Goal: Task Accomplishment & Management: Use online tool/utility

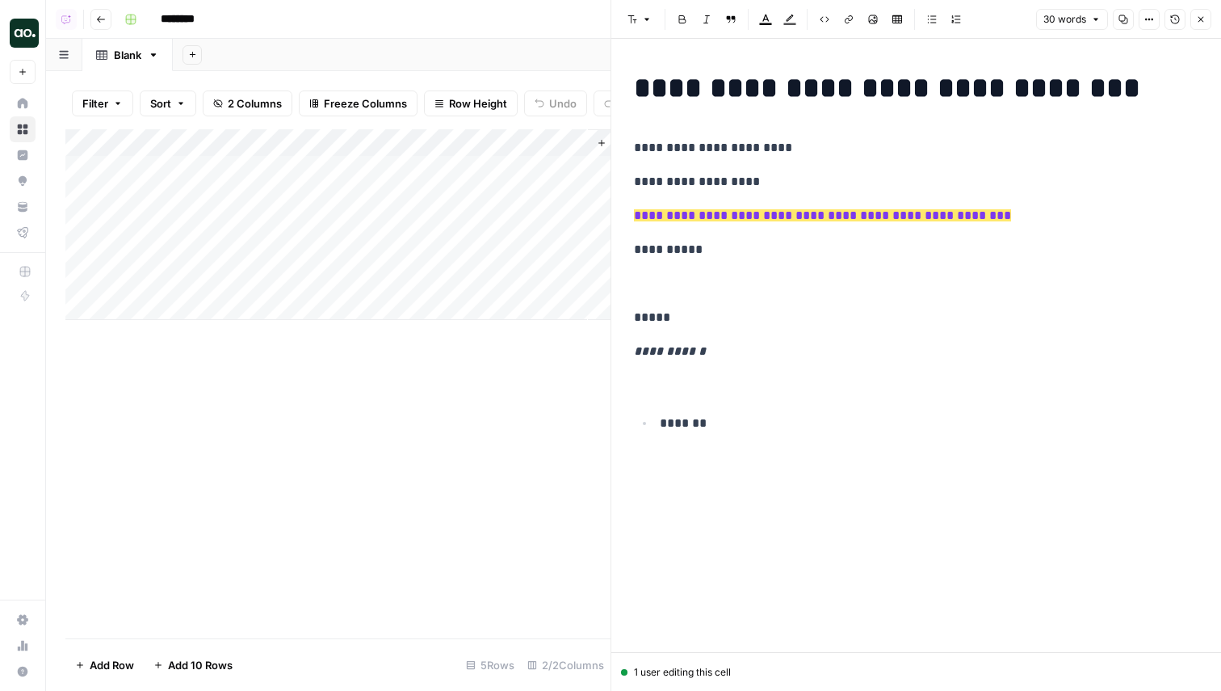
click at [813, 212] on mark "**********" at bounding box center [822, 215] width 377 height 12
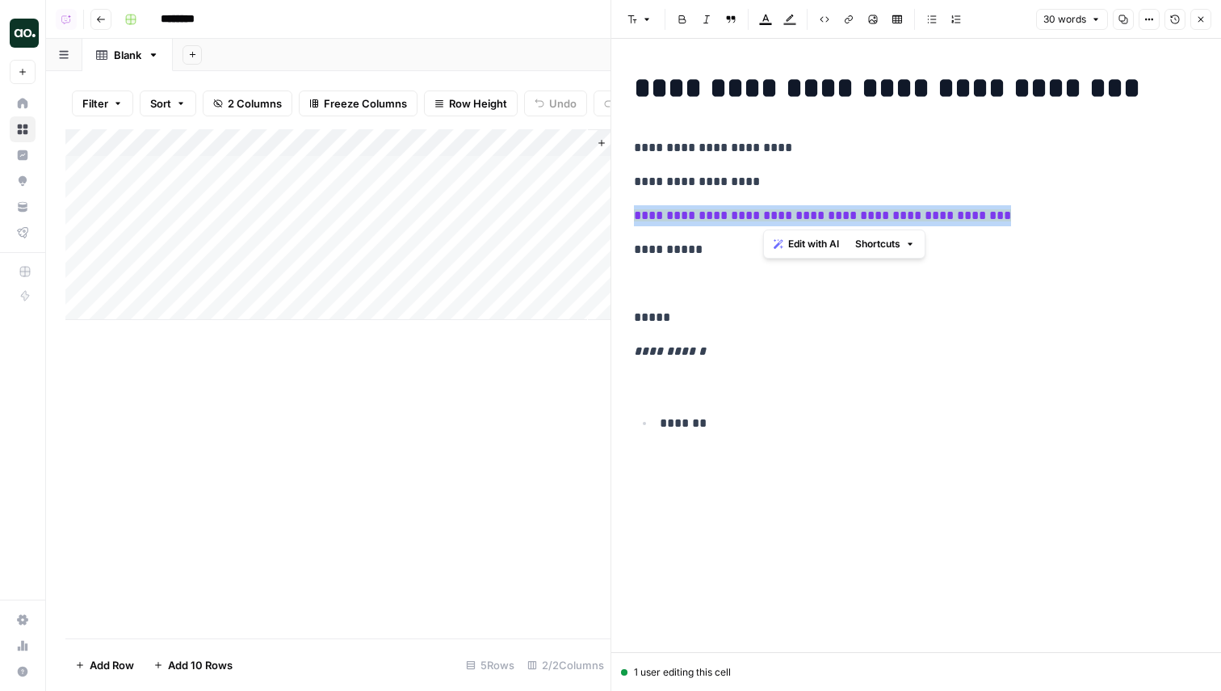
drag, startPoint x: 1030, startPoint y: 216, endPoint x: 766, endPoint y: 184, distance: 266.0
click at [766, 184] on div "**********" at bounding box center [916, 256] width 584 height 382
click at [707, 167] on div "**********" at bounding box center [916, 256] width 584 height 382
